Goal: Transaction & Acquisition: Purchase product/service

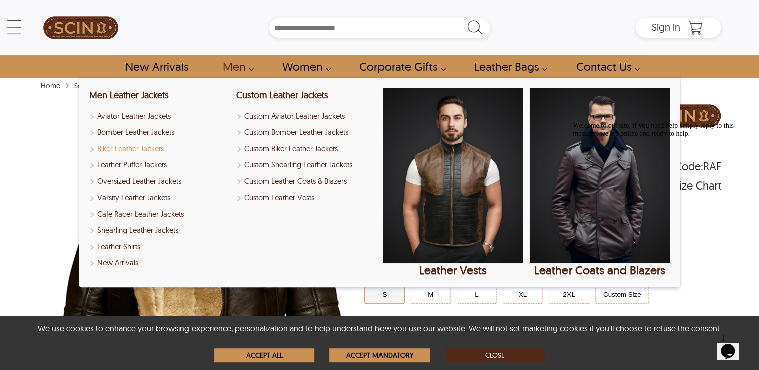
click at [74, 149] on link "Biker Leather Jackets" at bounding box center [159, 149] width 140 height 12
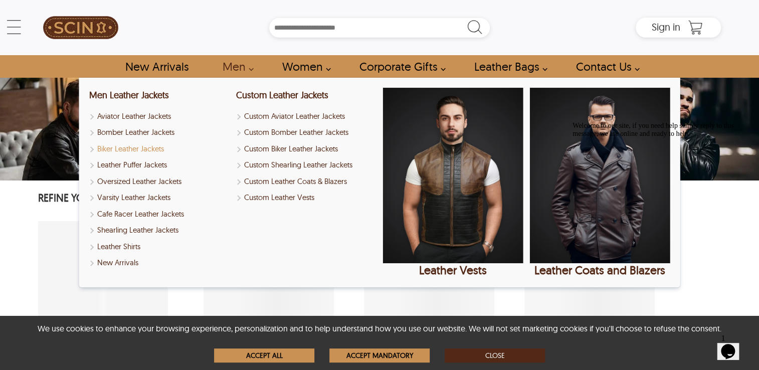
select select "********"
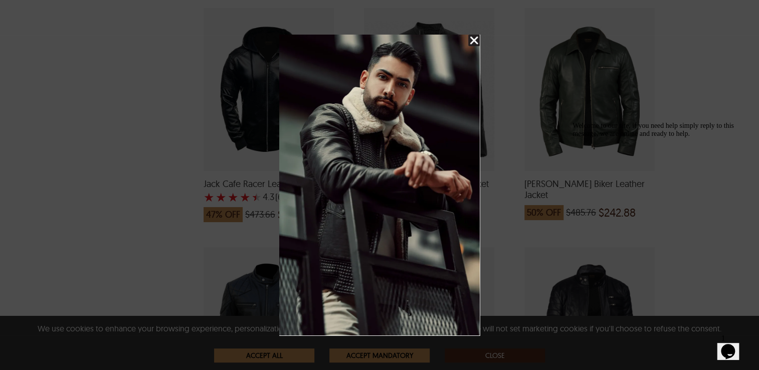
scroll to position [1189, 0]
click at [74, 37] on img "Close Splash Button" at bounding box center [474, 41] width 12 height 12
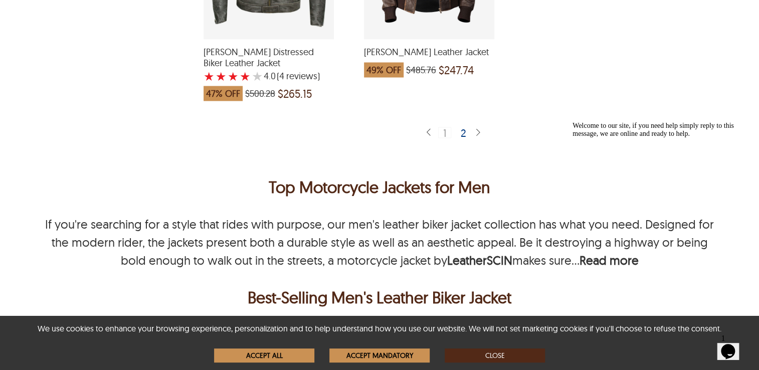
scroll to position [2801, 0]
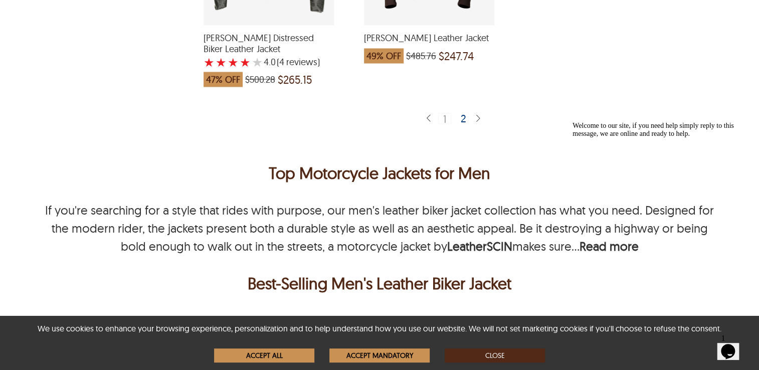
click at [74, 113] on div "2" at bounding box center [464, 118] width 15 height 10
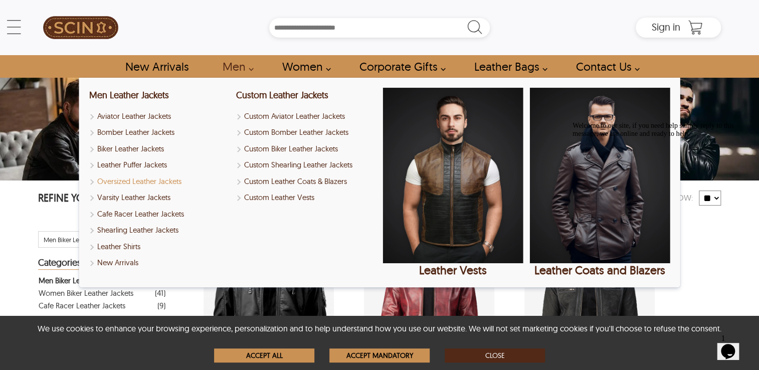
click at [74, 179] on link "Oversized Leather Jackets" at bounding box center [159, 182] width 140 height 12
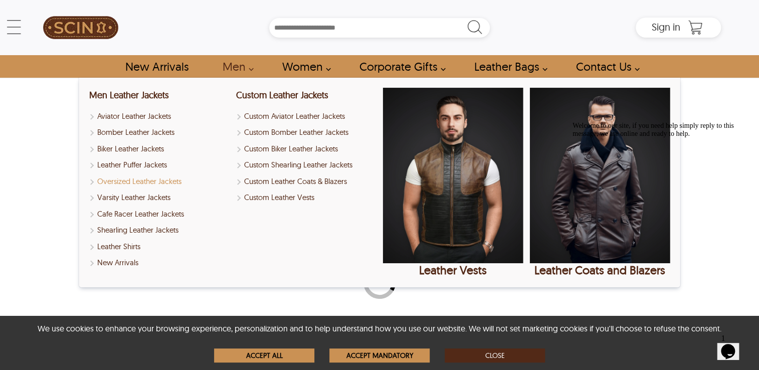
select select "********"
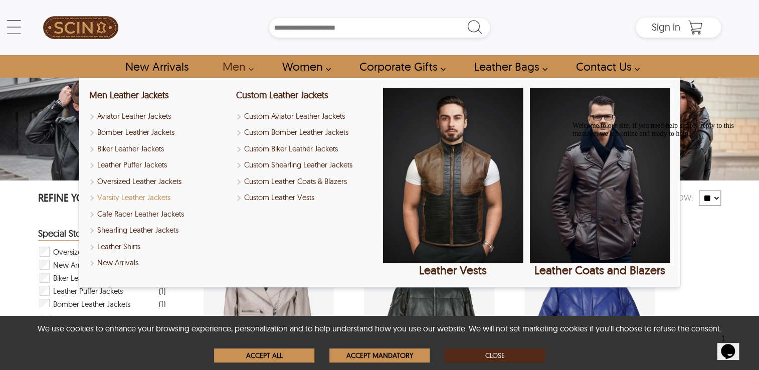
click at [74, 200] on link "Varsity Leather Jackets" at bounding box center [159, 198] width 140 height 12
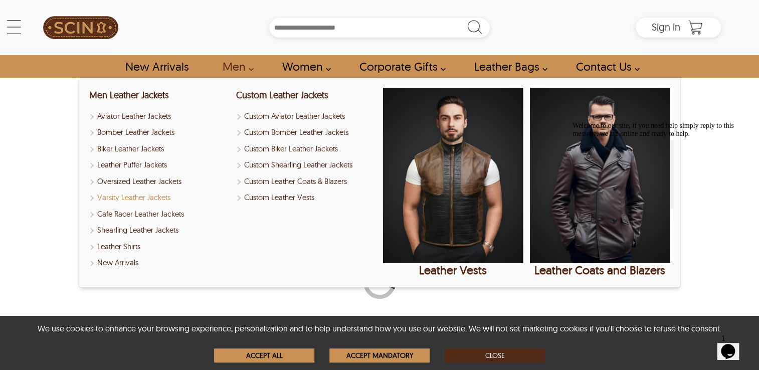
select select "********"
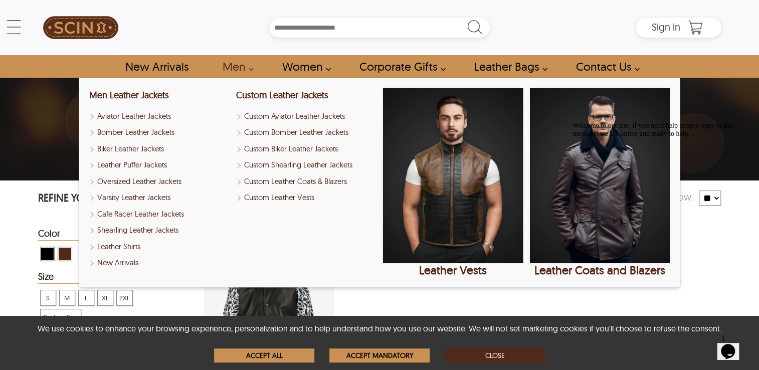
click at [74, 66] on link "Men" at bounding box center [235, 66] width 48 height 23
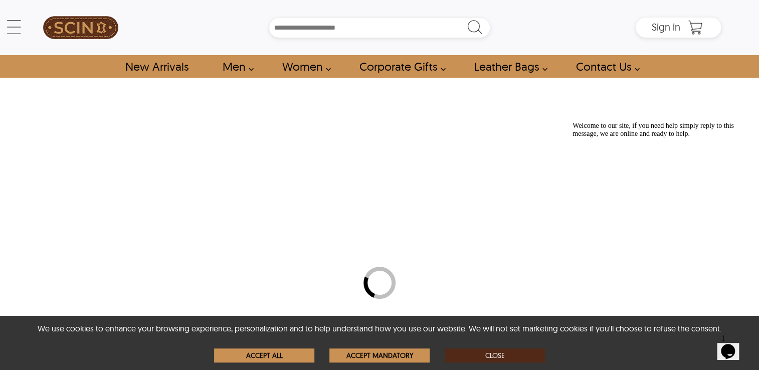
click at [74, 66] on link "Men" at bounding box center [235, 66] width 48 height 23
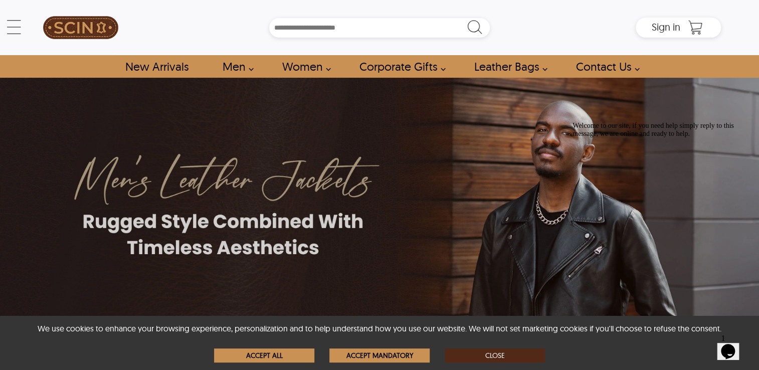
click at [74, 66] on link "Men" at bounding box center [235, 66] width 48 height 23
click at [74, 68] on link "Men" at bounding box center [235, 66] width 48 height 23
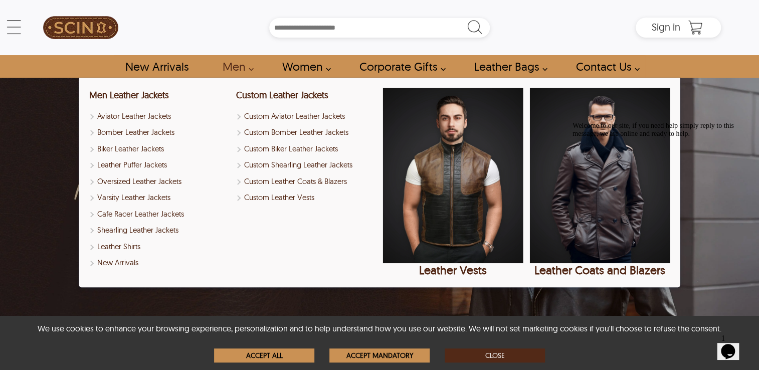
click at [74, 68] on link "Men" at bounding box center [235, 66] width 48 height 23
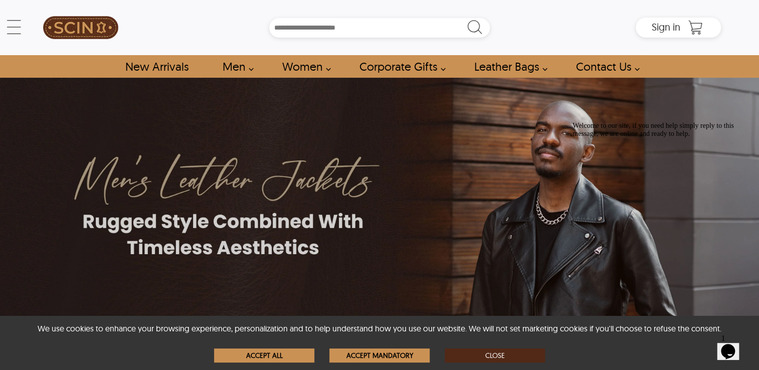
click at [74, 68] on link "Men" at bounding box center [235, 66] width 48 height 23
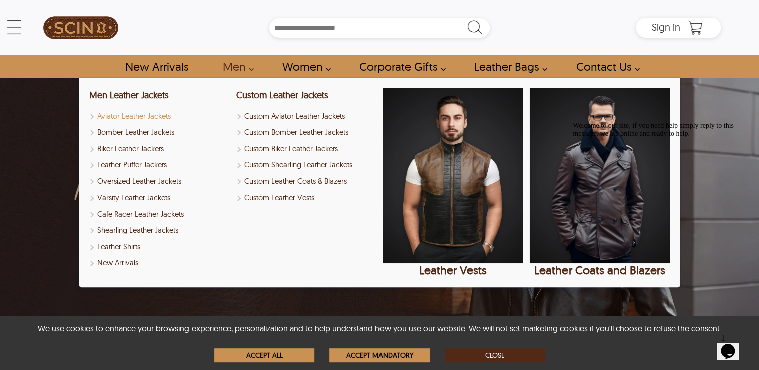
click at [74, 115] on link "Aviator Leather Jackets" at bounding box center [159, 117] width 140 height 12
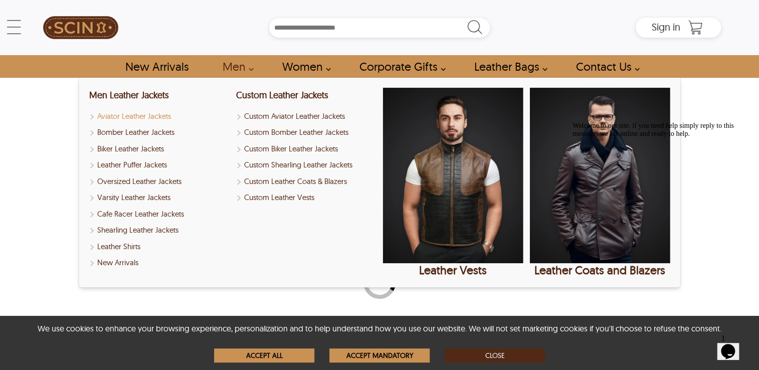
select select "********"
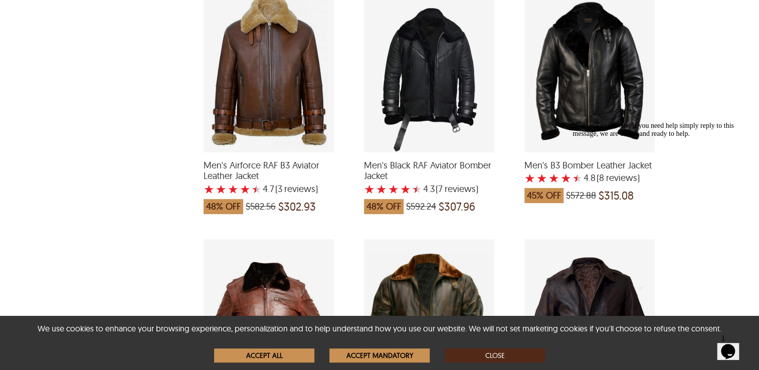
scroll to position [487, 0]
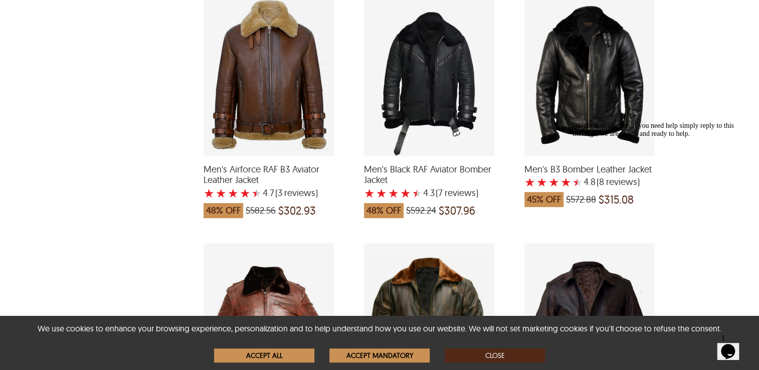
click at [74, 72] on div "Men's Airforce RAF B3 Aviator Leather Jacket with a 4.666666666666667 Star Rati…" at bounding box center [268, 74] width 130 height 163
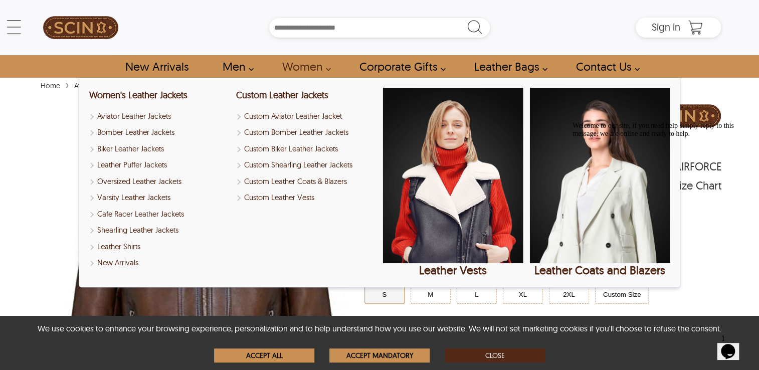
click at [54, 182] on img at bounding box center [200, 296] width 325 height 406
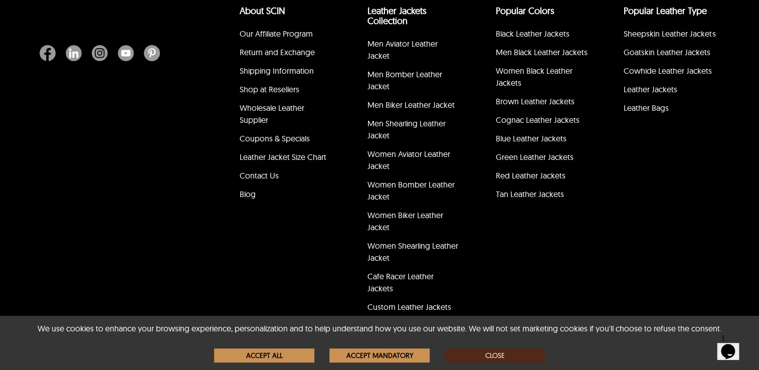
scroll to position [1832, 0]
click at [74, 355] on button "Accept All" at bounding box center [264, 355] width 100 height 14
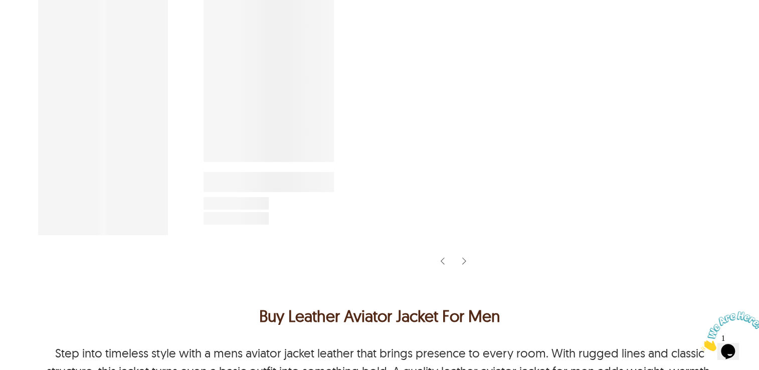
scroll to position [1203, 0]
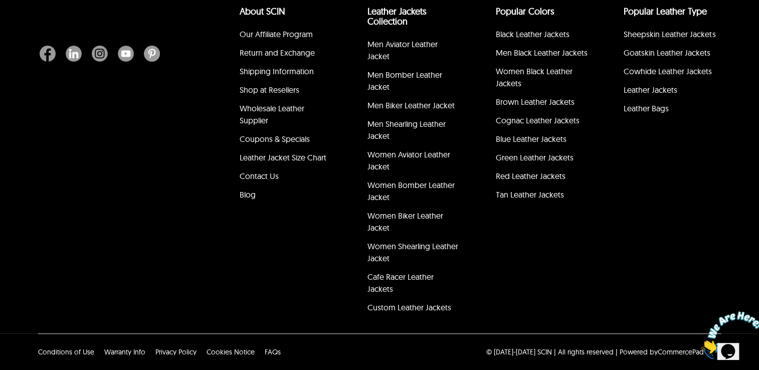
select select "********"
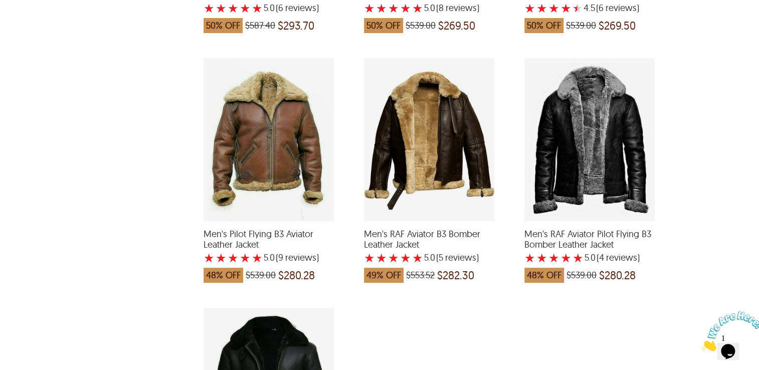
scroll to position [921, 0]
click at [439, 147] on div "Men's RAF Aviator B3 Bomber Leather Jacket with a 5 Star Rating 5 Product Revie…" at bounding box center [429, 140] width 130 height 163
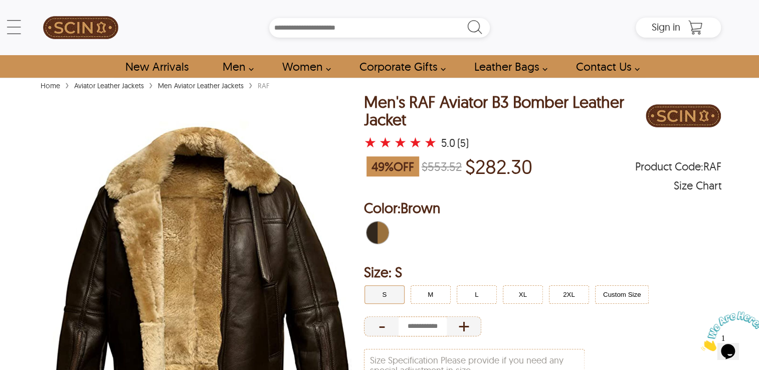
click at [667, 117] on img at bounding box center [683, 115] width 75 height 45
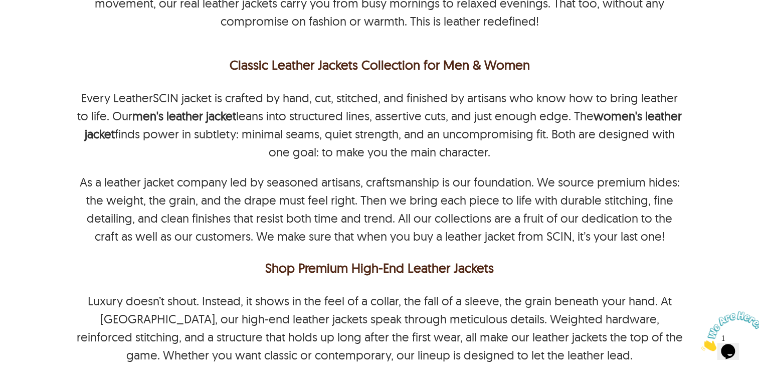
scroll to position [6123, 0]
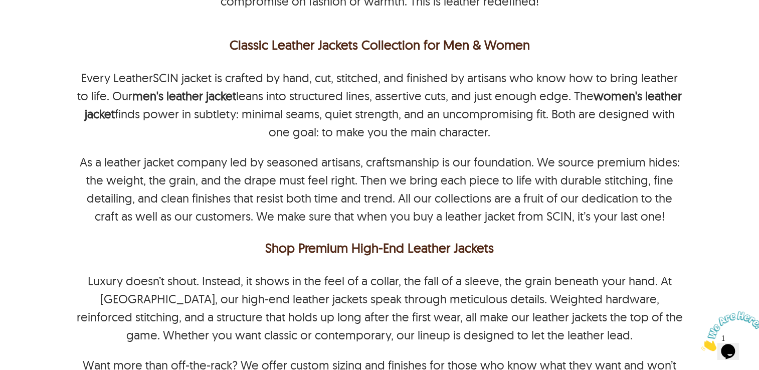
click at [728, 347] on img at bounding box center [732, 331] width 62 height 40
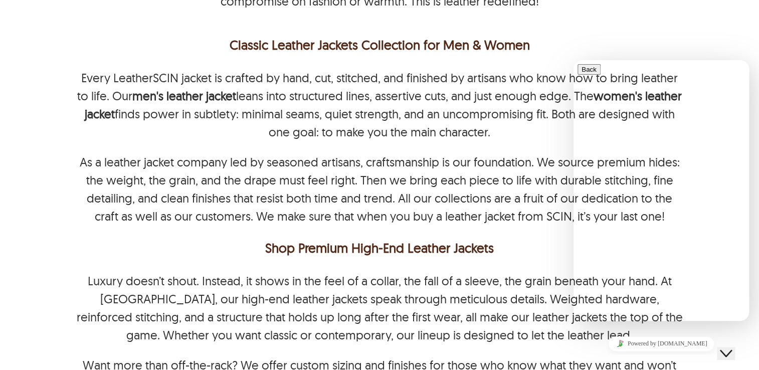
click at [590, 75] on button "Back" at bounding box center [588, 69] width 23 height 11
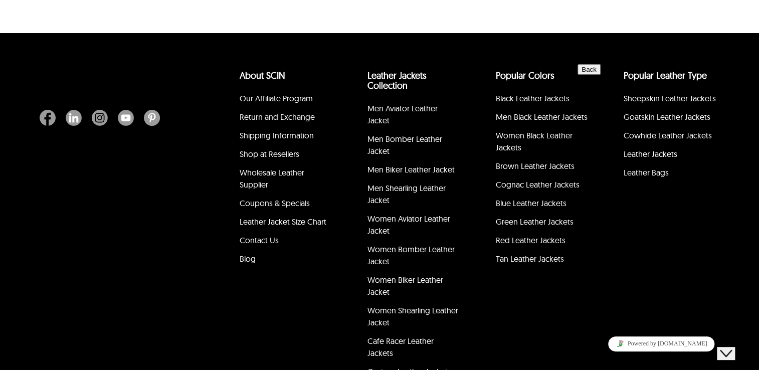
scroll to position [6550, 0]
click at [286, 268] on div "About SCIN Our Affiliate Program Return and Exchange Shipping Information Shop …" at bounding box center [272, 222] width 128 height 319
click at [732, 350] on icon "Chat widget" at bounding box center [726, 353] width 12 height 7
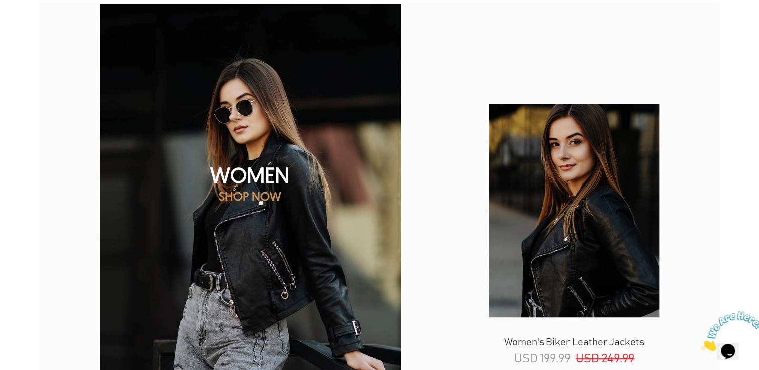
scroll to position [0, 0]
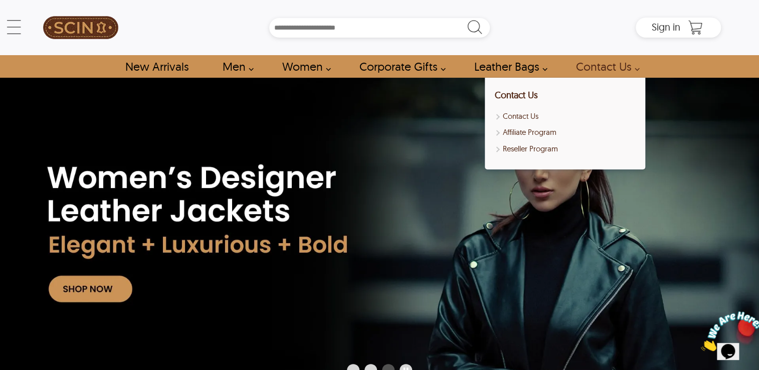
click at [597, 61] on link "Contact Us" at bounding box center [604, 66] width 81 height 23
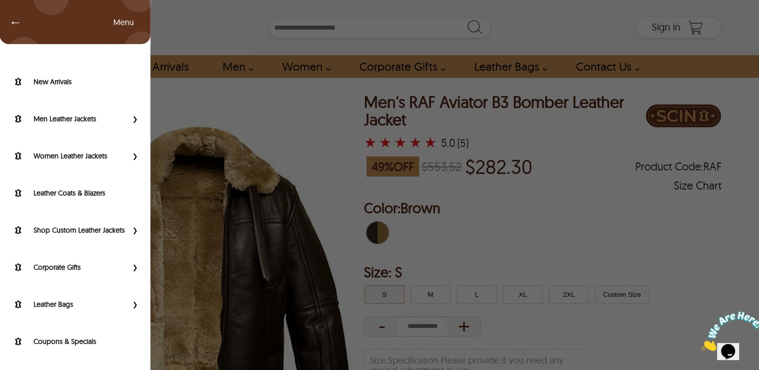
click at [38, 25] on div "← Menu New Arrivals Men Leather Jackets Aviator Leather Jackets Bomber Leather …" at bounding box center [379, 27] width 683 height 55
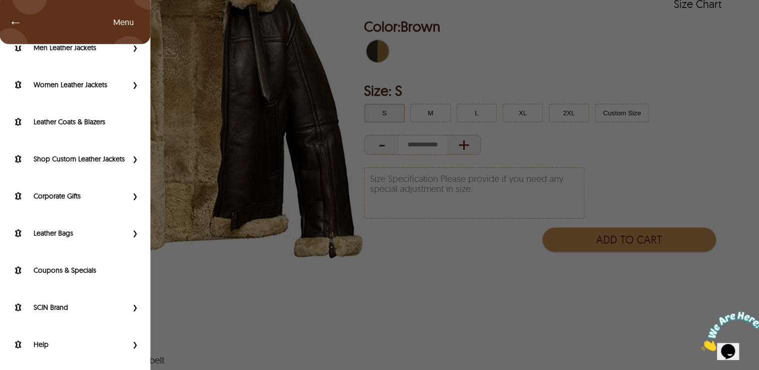
scroll to position [182, 0]
click at [383, 292] on div "← Menu New Arrivals Men Leather Jackets Aviator Leather Jackets Bomber Leather …" at bounding box center [379, 185] width 759 height 370
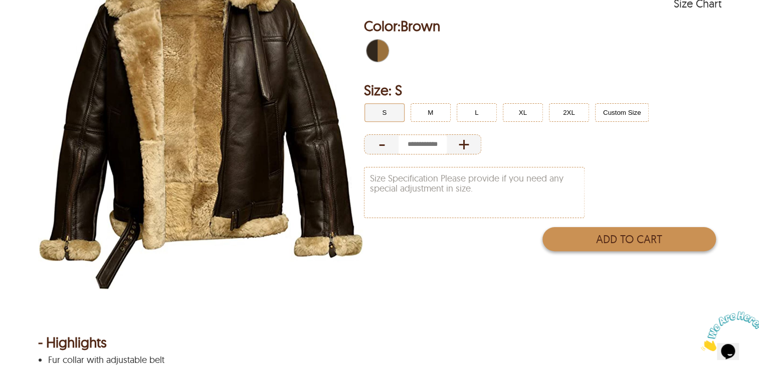
click at [612, 233] on button "Add to Cart" at bounding box center [628, 239] width 173 height 24
type input "*"
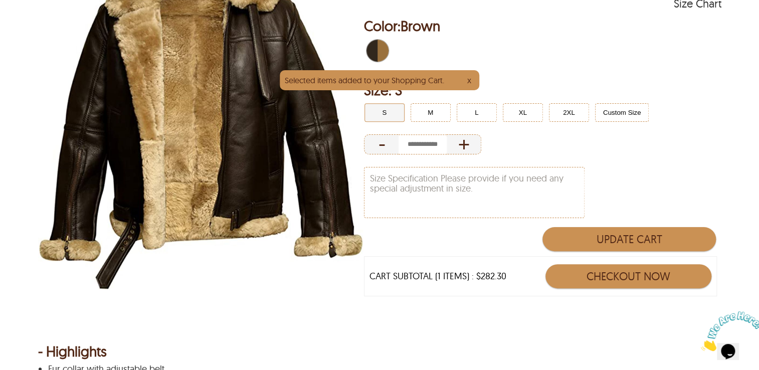
click at [620, 270] on button "Checkout Now" at bounding box center [628, 276] width 166 height 24
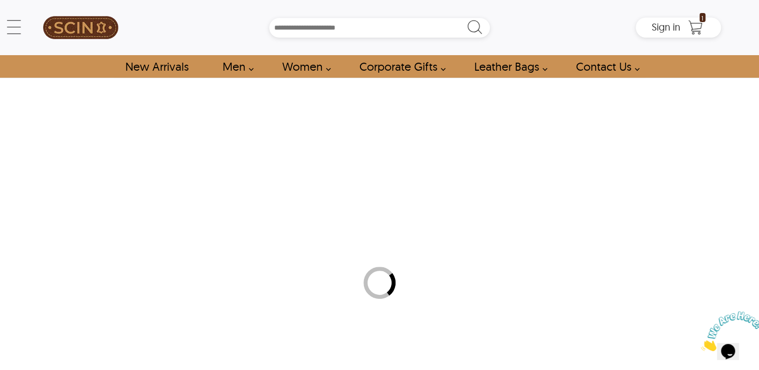
select select "********"
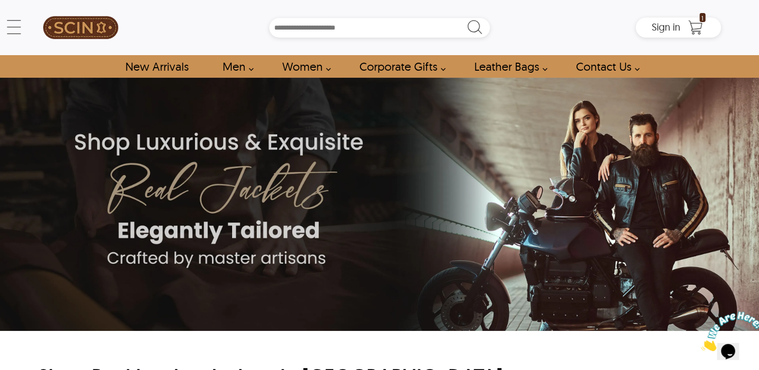
drag, startPoint x: 96, startPoint y: 3, endPoint x: 310, endPoint y: 106, distance: 237.4
click at [310, 106] on img at bounding box center [379, 204] width 759 height 253
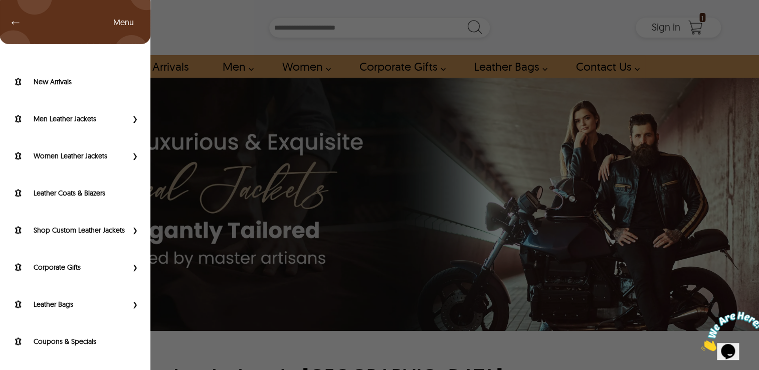
click at [38, 29] on div "← Menu New Arrivals Men Leather Jackets Aviator Leather Jackets Bomber Leather …" at bounding box center [379, 27] width 683 height 55
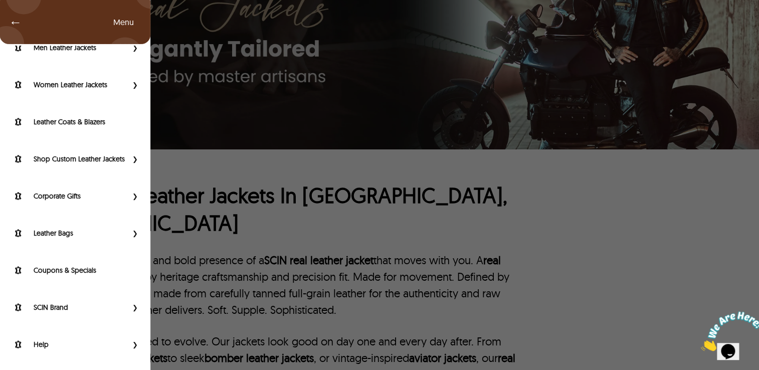
scroll to position [182, 0]
click at [45, 346] on label "Help" at bounding box center [81, 344] width 94 height 10
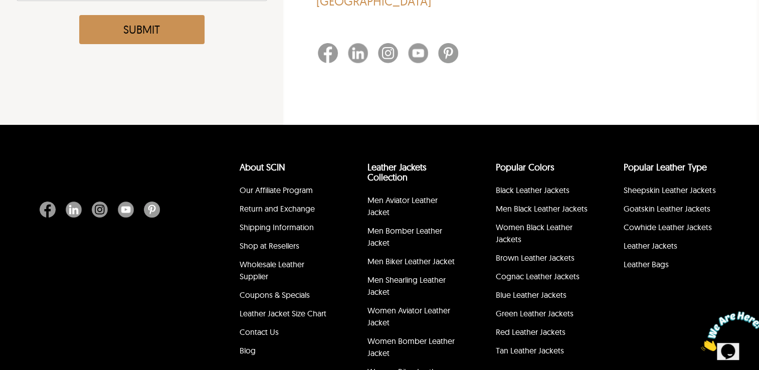
scroll to position [315, 0]
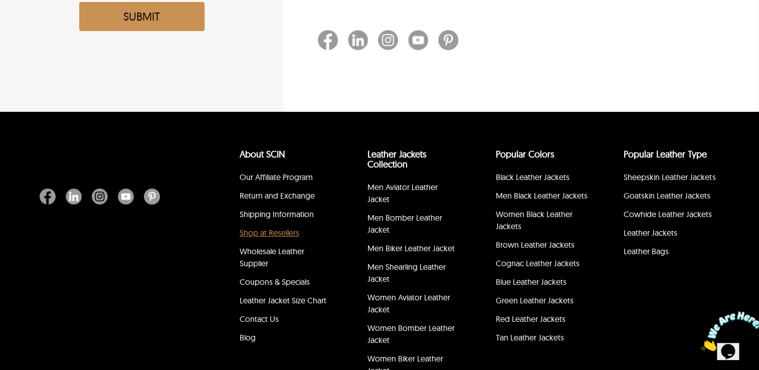
click at [274, 228] on link "Shop at Resellers" at bounding box center [270, 233] width 60 height 10
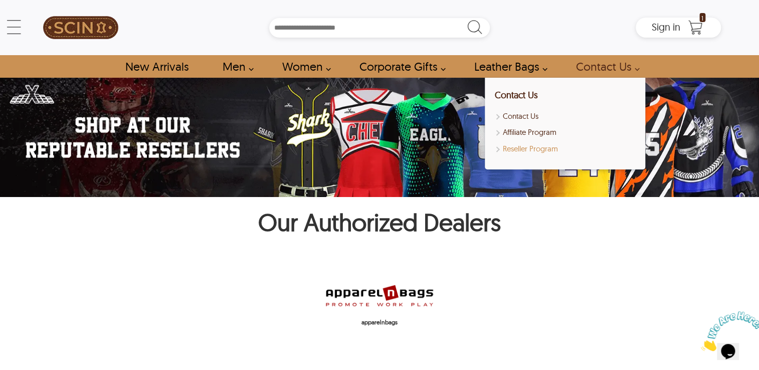
click at [497, 150] on link "Reseller Program" at bounding box center [565, 149] width 140 height 12
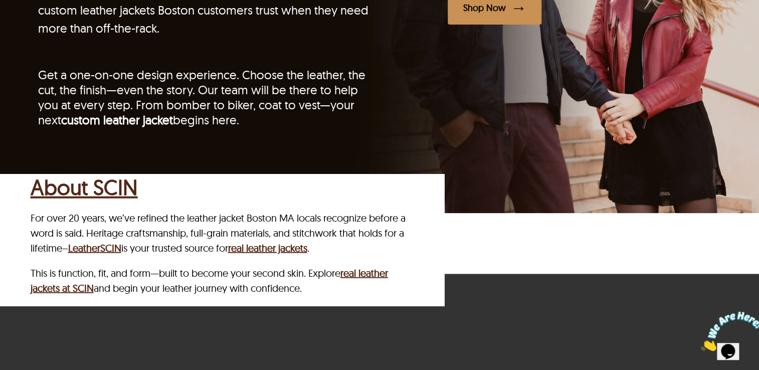
scroll to position [2931, 0]
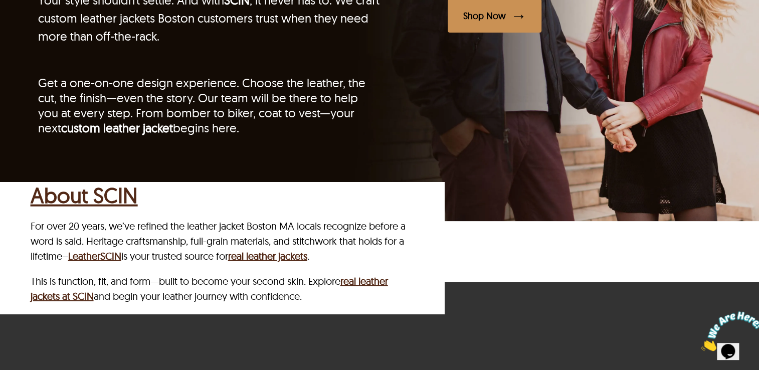
click at [297, 161] on div at bounding box center [379, 23] width 759 height 396
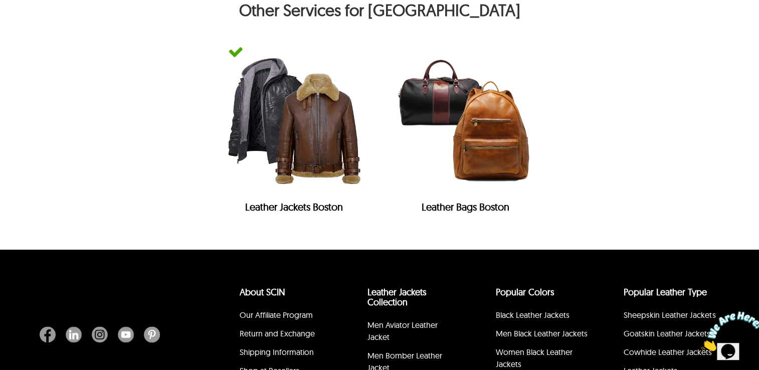
scroll to position [4312, 0]
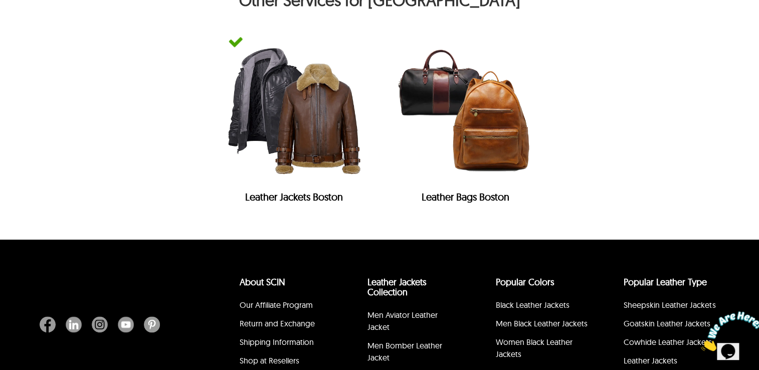
click at [303, 172] on img at bounding box center [293, 110] width 151 height 151
click at [235, 50] on img at bounding box center [235, 42] width 15 height 15
click at [471, 135] on img at bounding box center [464, 110] width 151 height 151
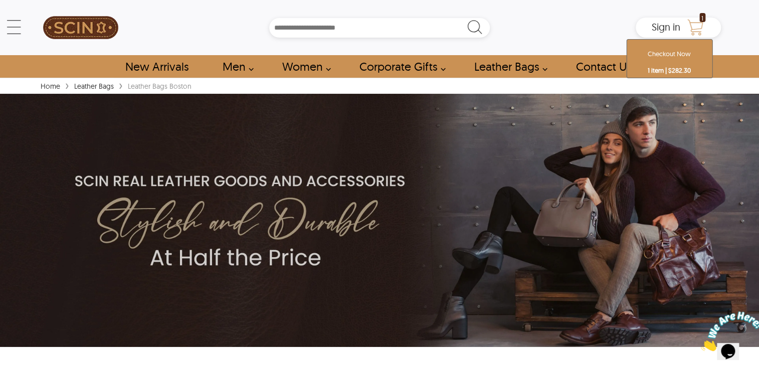
click at [692, 29] on icon "Shopping Cart" at bounding box center [695, 28] width 20 height 20
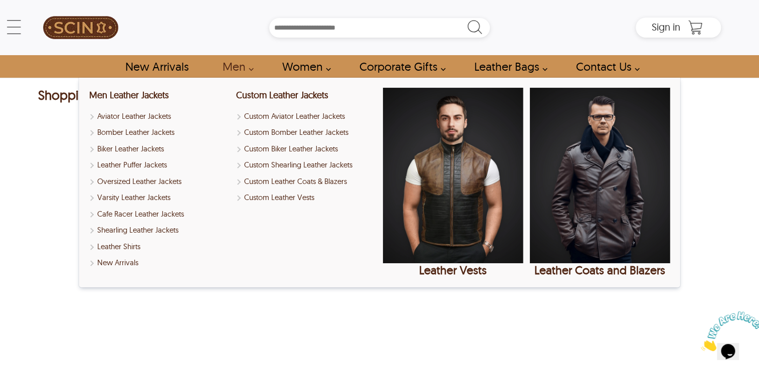
click at [247, 65] on link "Men" at bounding box center [235, 66] width 48 height 23
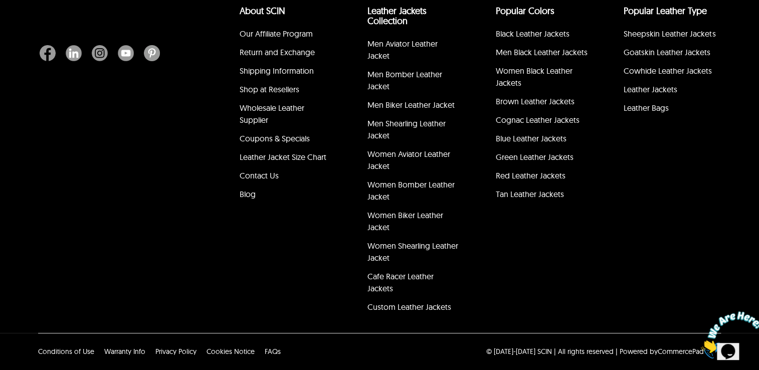
scroll to position [3516, 0]
click at [267, 94] on link "Shop at Resellers" at bounding box center [270, 89] width 60 height 10
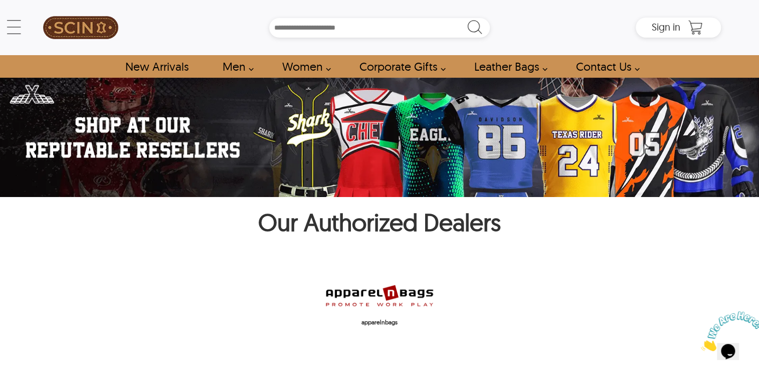
click at [373, 294] on img at bounding box center [379, 295] width 110 height 27
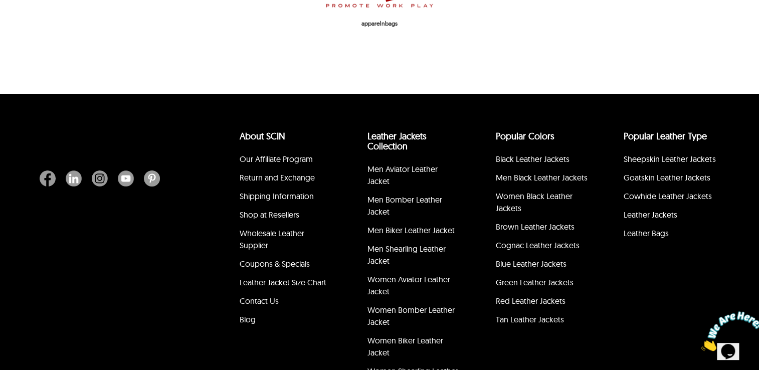
scroll to position [300, 0]
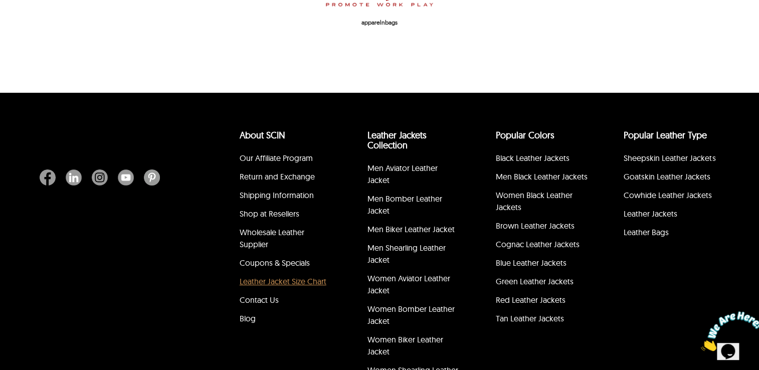
click at [283, 282] on link "Leather Jacket Size Chart" at bounding box center [283, 281] width 87 height 10
